Goal: Check status

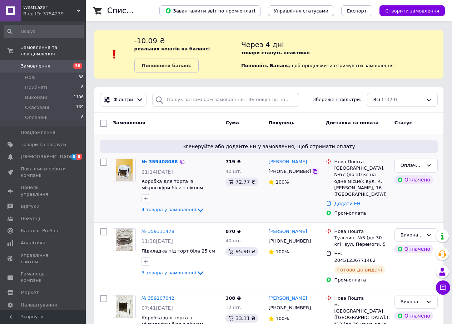
click at [312, 171] on icon at bounding box center [315, 171] width 6 height 6
click at [196, 207] on icon at bounding box center [200, 210] width 9 height 9
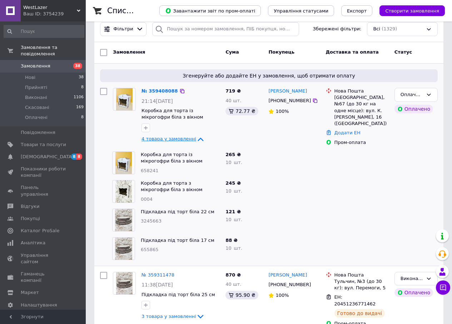
scroll to position [71, 0]
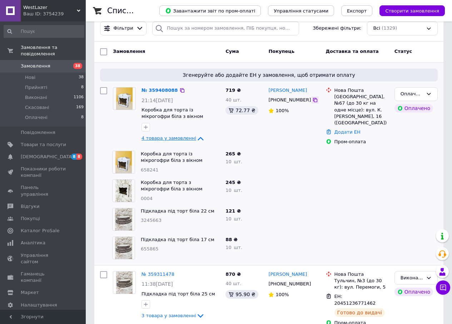
click at [313, 99] on icon at bounding box center [315, 100] width 4 height 4
click at [348, 129] on link "Додати ЕН" at bounding box center [347, 131] width 26 height 5
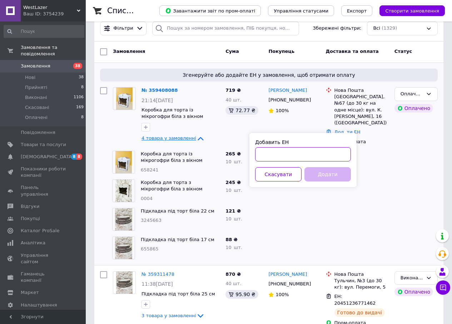
click at [290, 153] on input "Добавить ЕН" at bounding box center [303, 154] width 96 height 14
paste input "20451237575208"
type input "20451237575208"
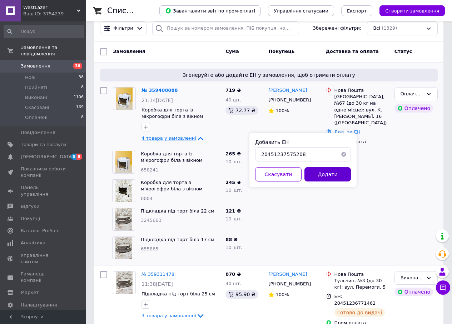
click at [328, 175] on button "Додати" at bounding box center [327, 174] width 46 height 14
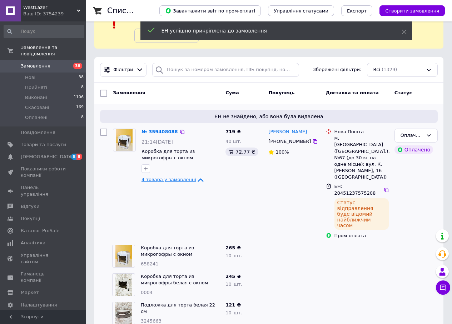
scroll to position [0, 0]
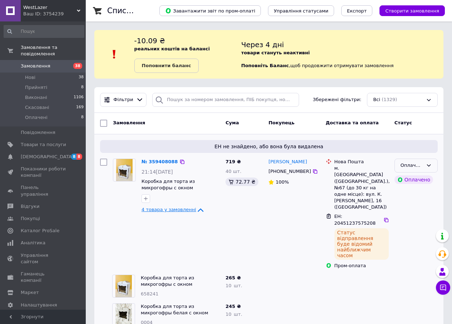
click at [422, 167] on div "Оплачено" at bounding box center [411, 165] width 22 height 7
click at [410, 195] on li "Виконано" at bounding box center [415, 193] width 42 height 13
